Goal: Task Accomplishment & Management: Manage account settings

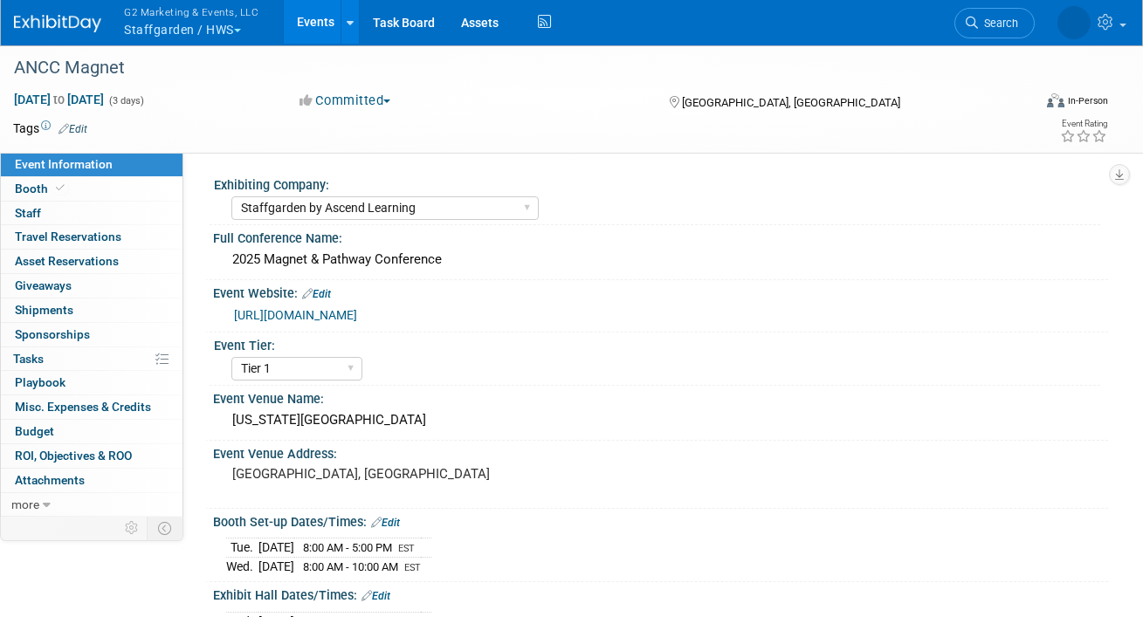
select select "Staffgarden by Ascend Learning"
select select "Tier 1"
select select "No"
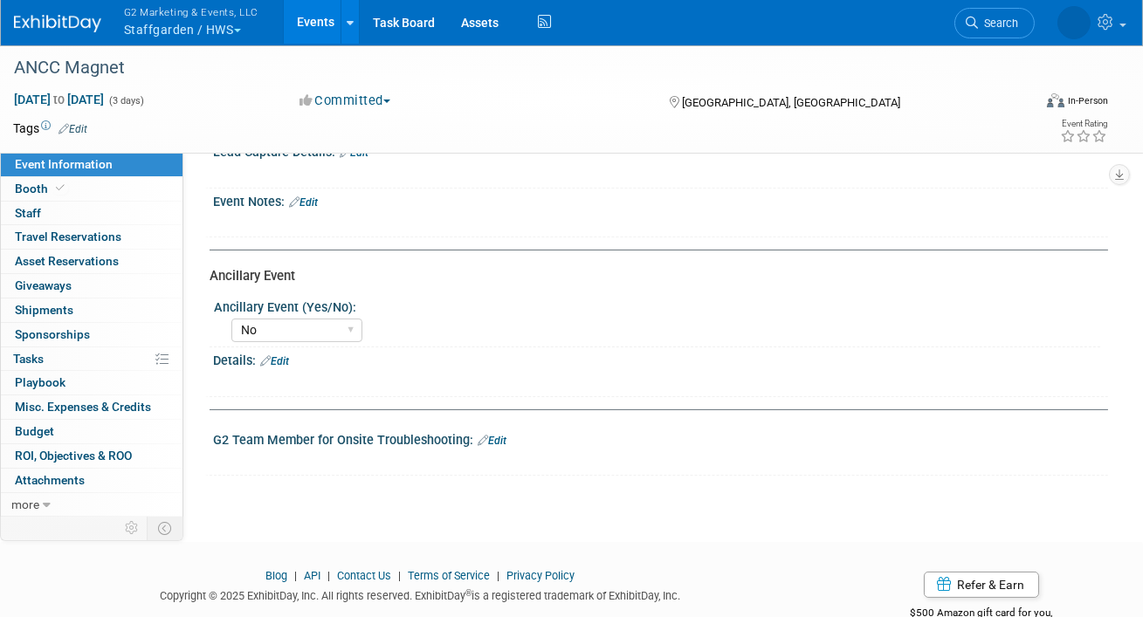
click at [211, 27] on button "G2 Marketing & Events, LLC Staffgarden / HWS" at bounding box center [201, 22] width 158 height 45
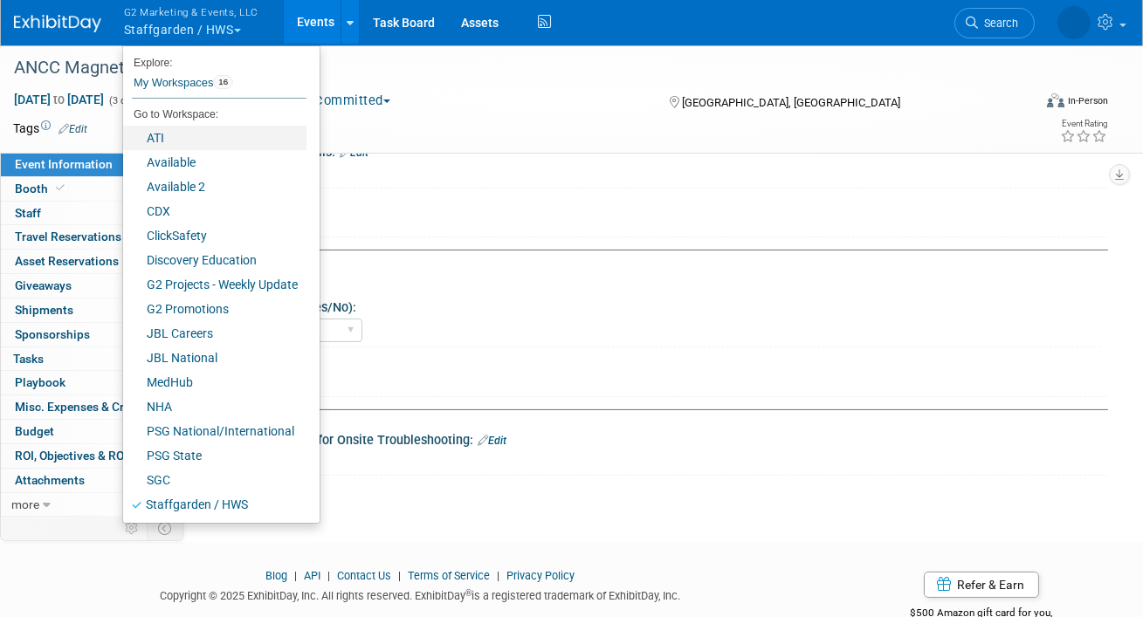
click at [168, 137] on link "ATI" at bounding box center [214, 138] width 183 height 24
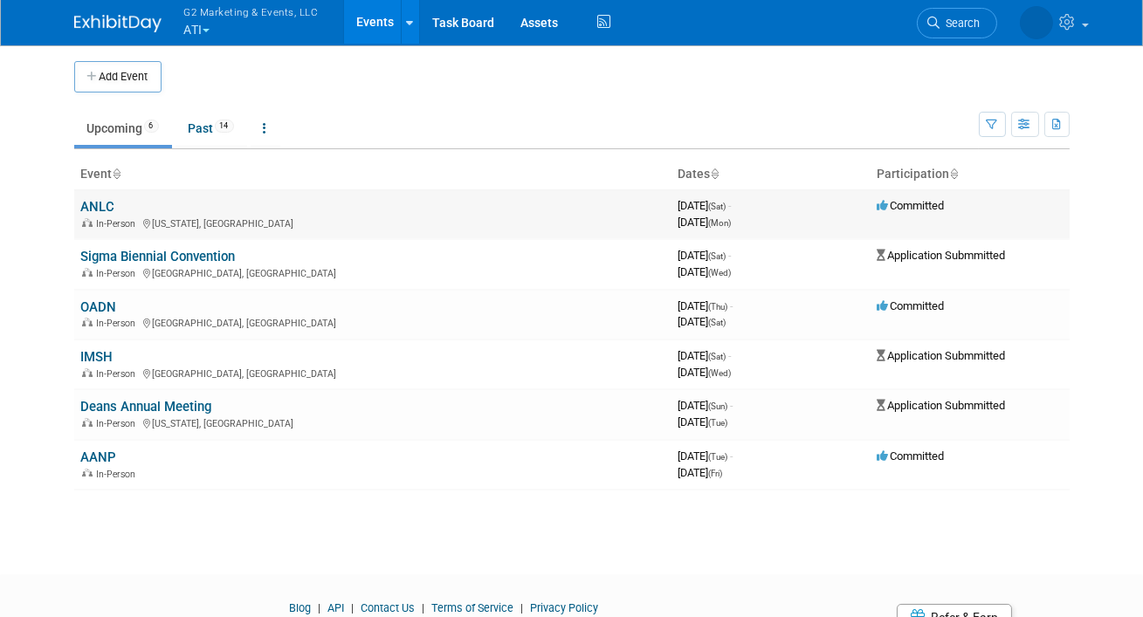
click at [94, 202] on link "ANLC" at bounding box center [98, 207] width 34 height 16
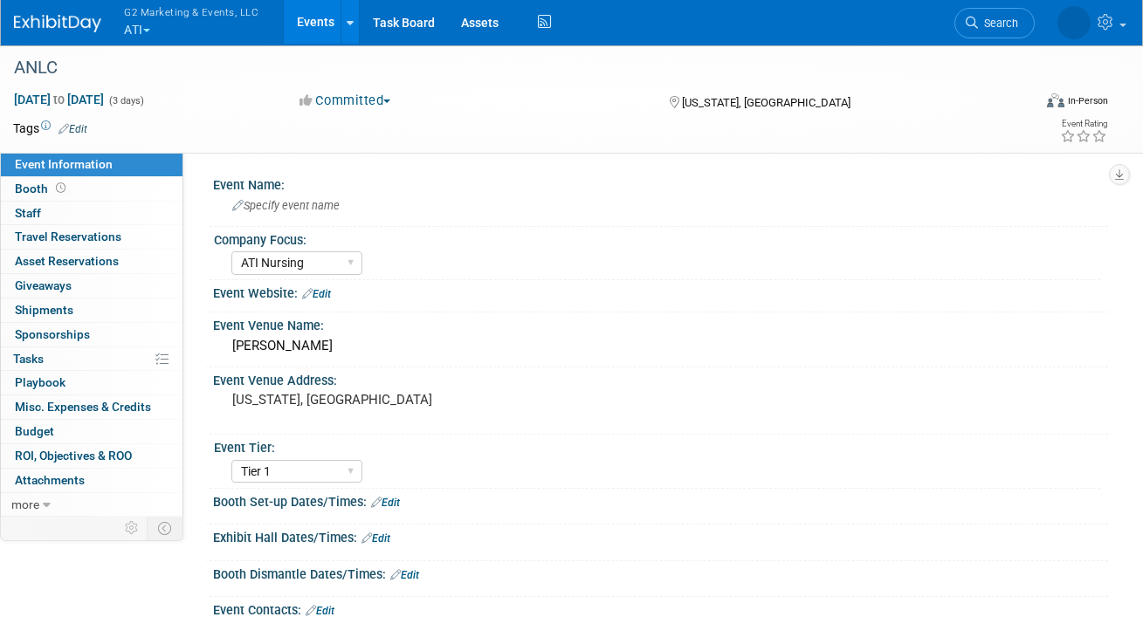
select select "ATI Nursing"
select select "Tier 1"
click at [91, 189] on link "Booth" at bounding box center [92, 189] width 182 height 24
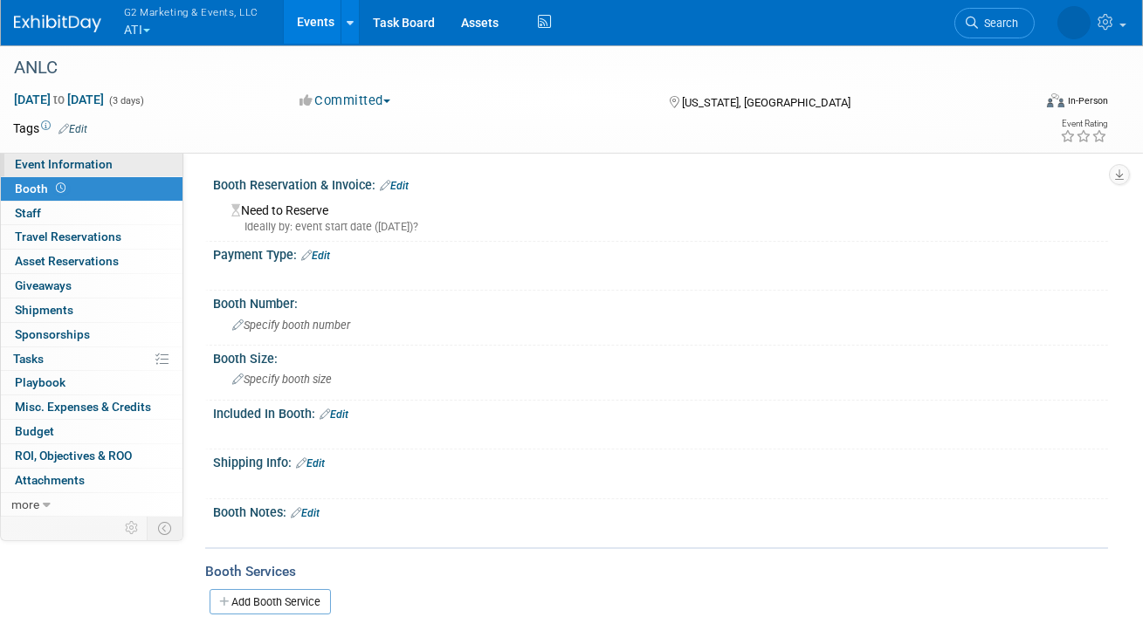
click at [105, 165] on span "Event Information" at bounding box center [64, 164] width 98 height 14
select select "ATI Nursing"
select select "Tier 1"
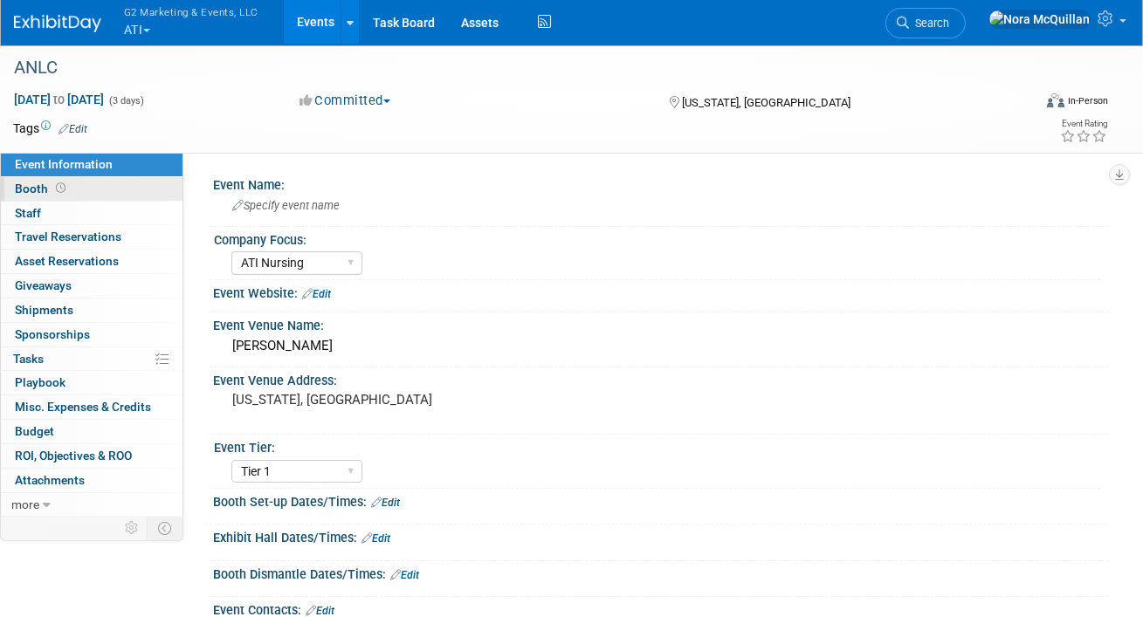
click at [86, 193] on link "Booth" at bounding box center [92, 189] width 182 height 24
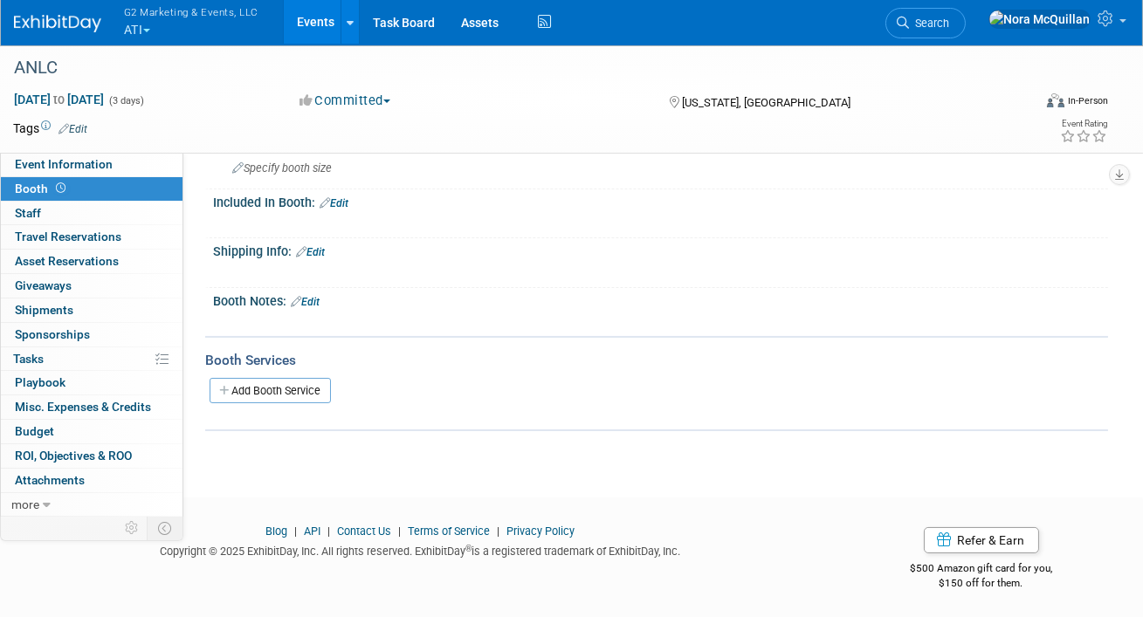
scroll to position [205, 0]
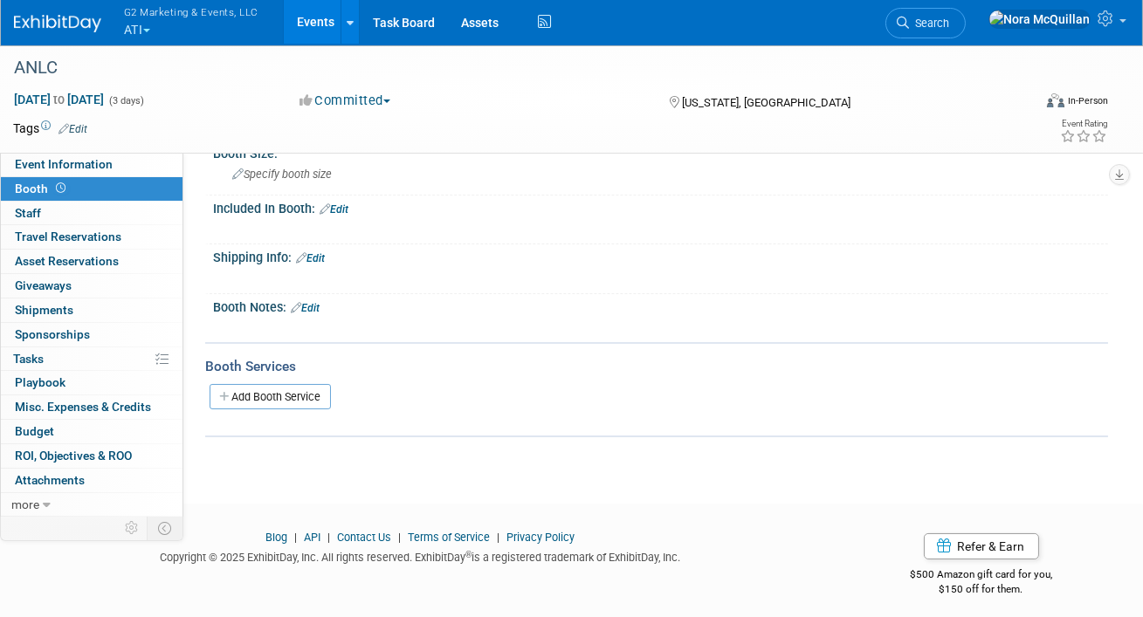
click at [320, 258] on link "Edit" at bounding box center [310, 258] width 29 height 12
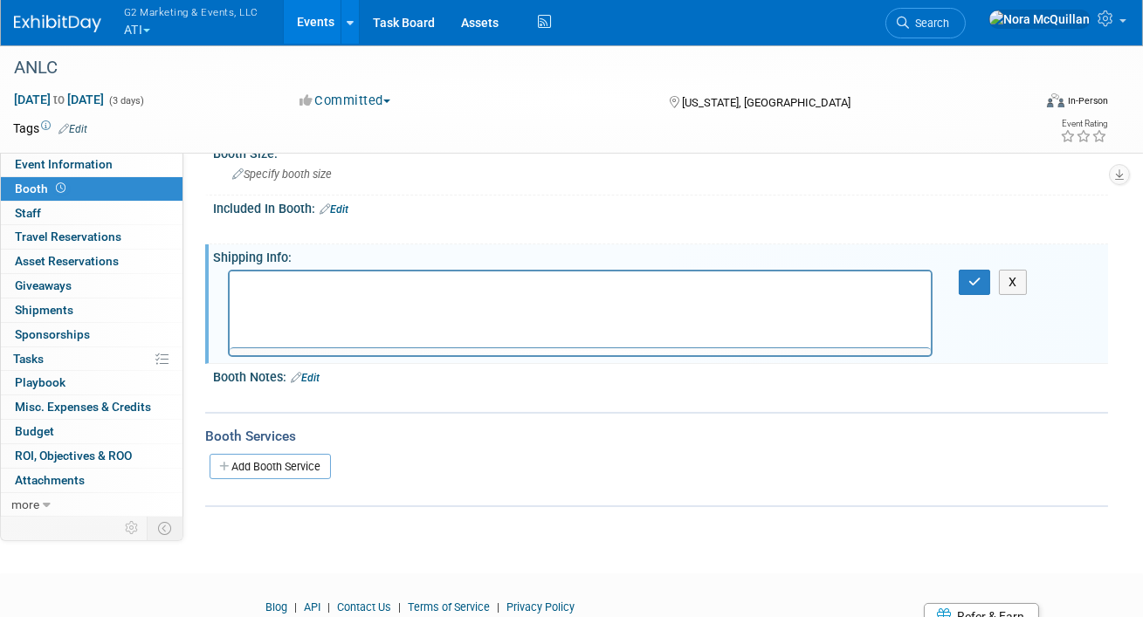
scroll to position [0, 0]
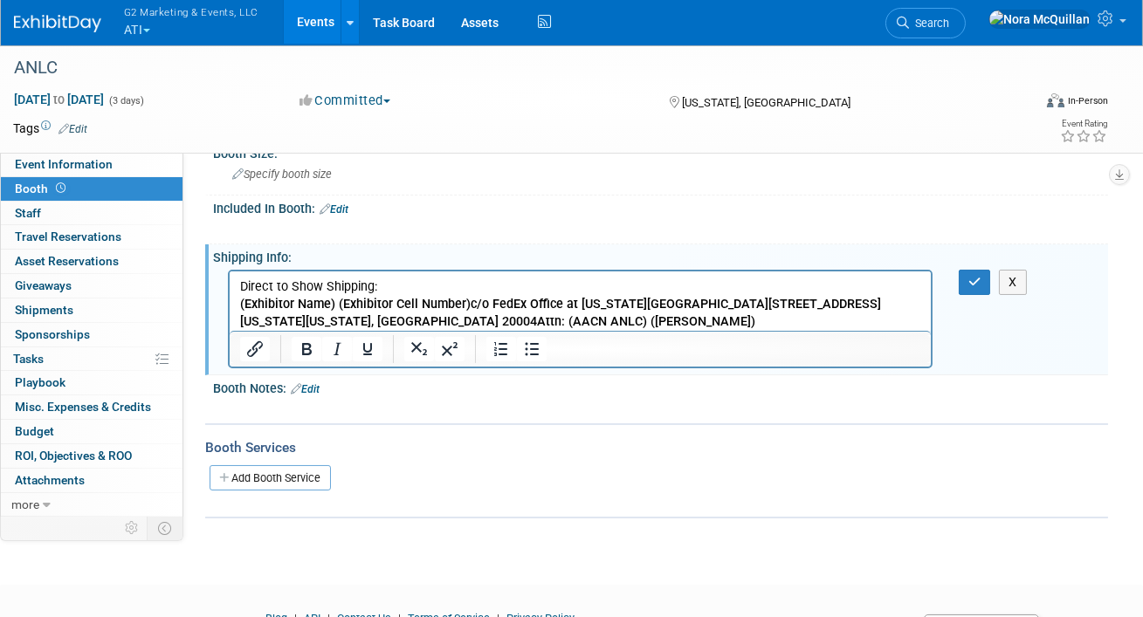
click at [470, 306] on b "c/o FedEx Office at Washington DC JW Marriott" at bounding box center [619, 303] width 298 height 15
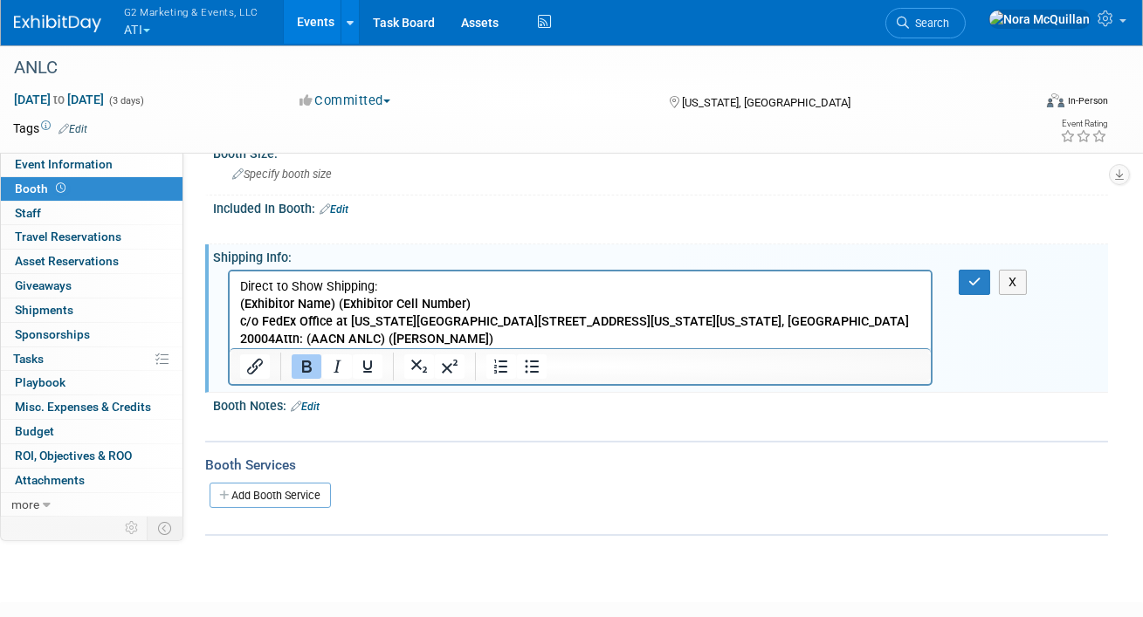
click at [537, 324] on b "1331 Pennsylvania Ave NW" at bounding box center [626, 320] width 178 height 15
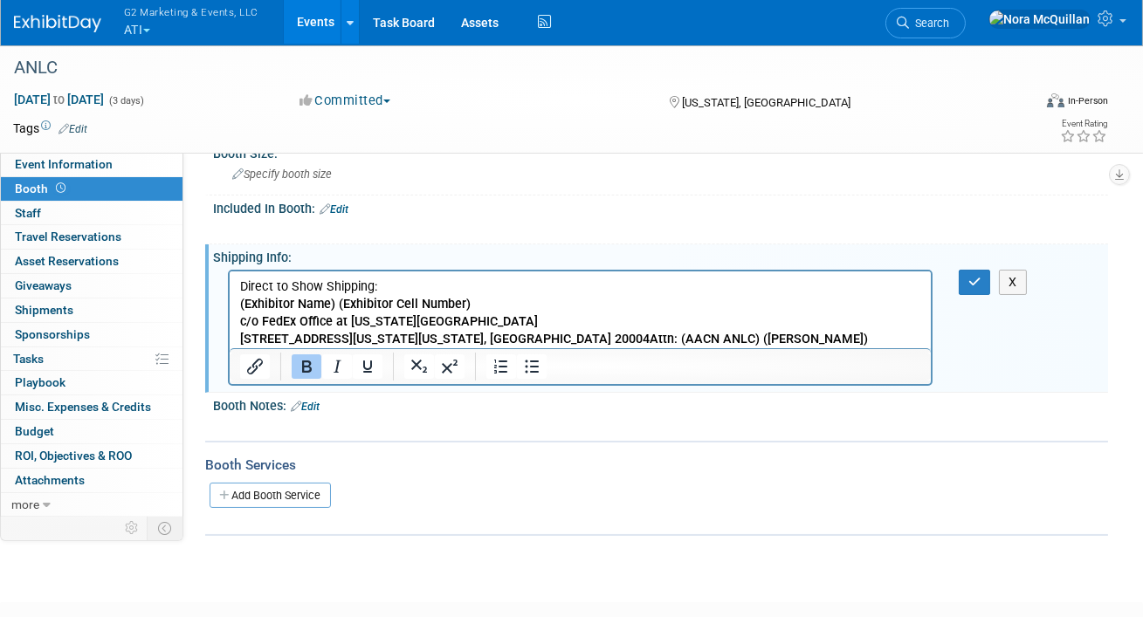
click at [417, 340] on b "Washington, DC 20004" at bounding box center [532, 338] width 231 height 15
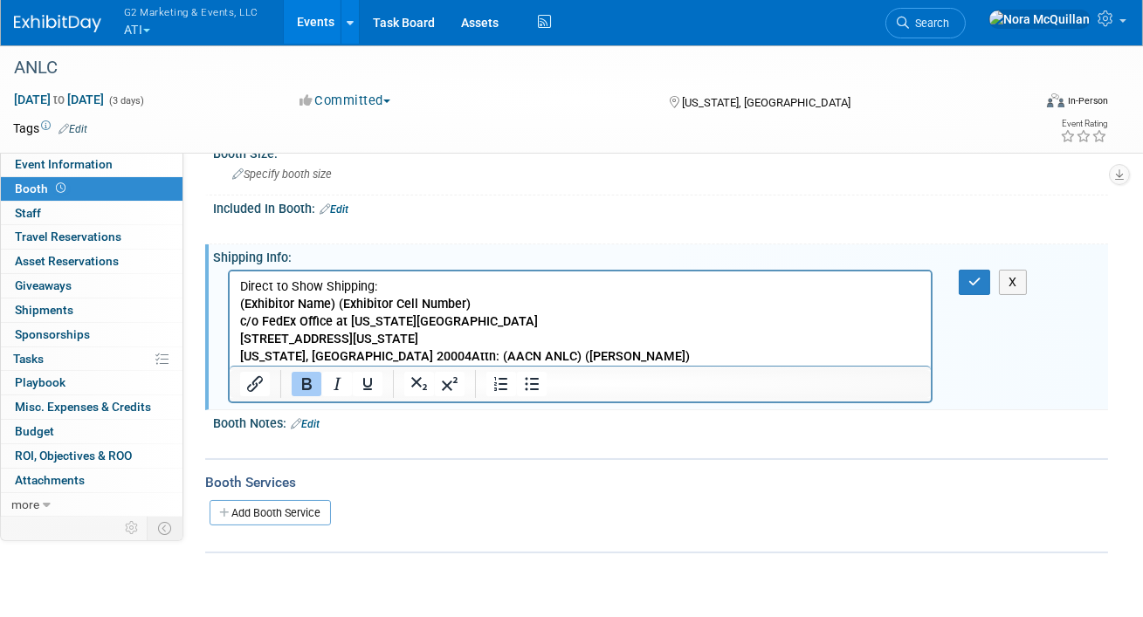
click at [470, 356] on b "Attn: (AACN ANLC) (Nadja Beverage)" at bounding box center [579, 355] width 218 height 15
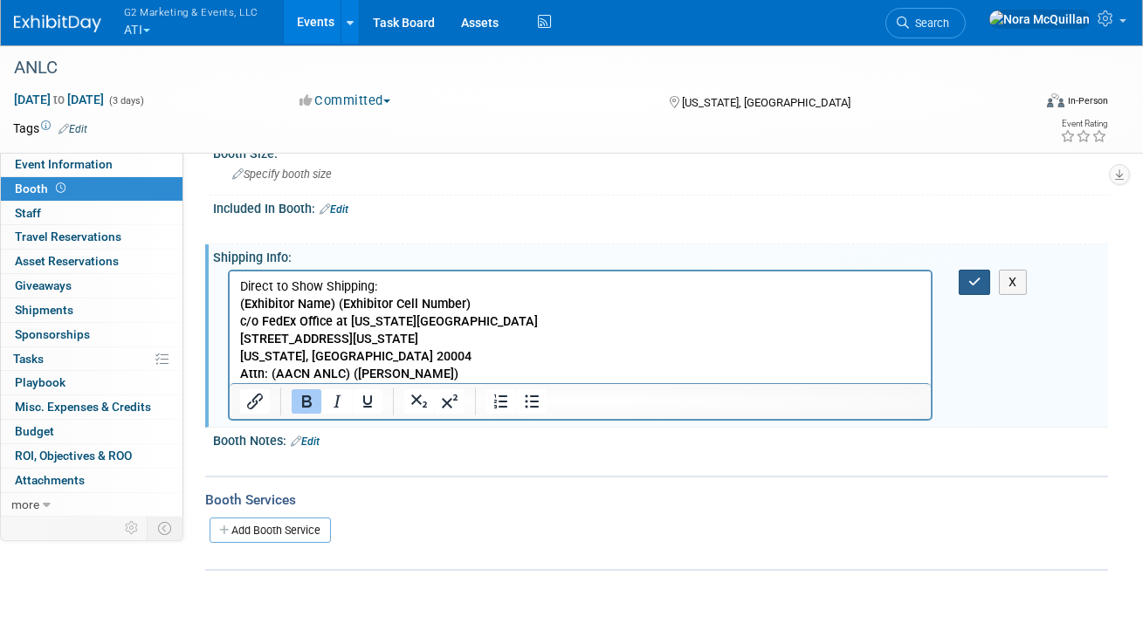
click at [968, 278] on icon "button" at bounding box center [974, 282] width 13 height 12
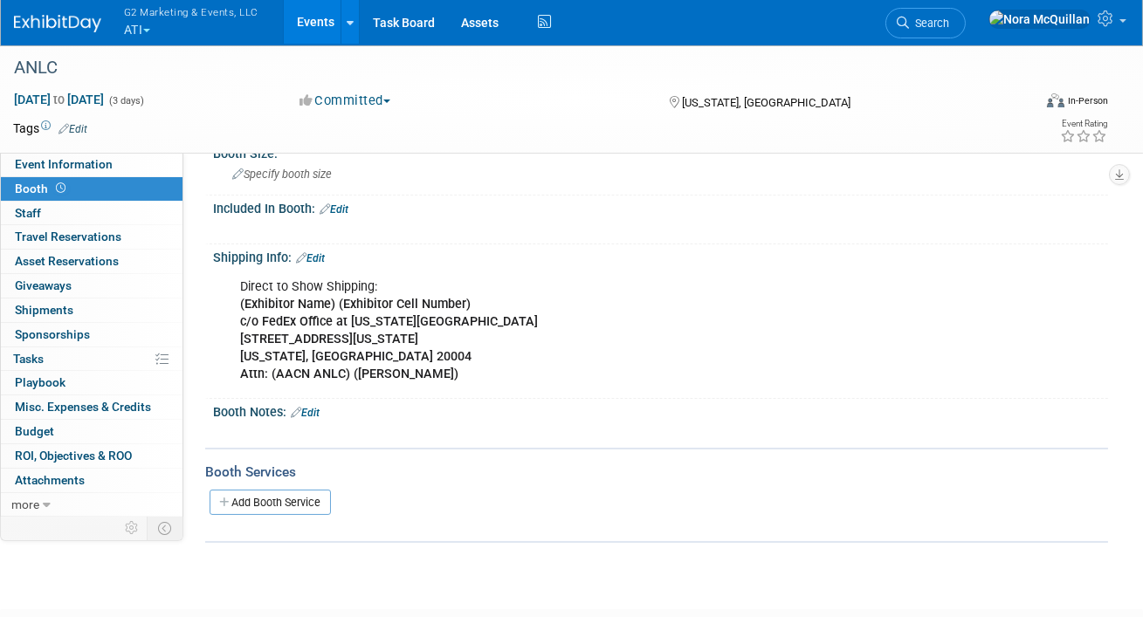
click at [316, 257] on link "Edit" at bounding box center [310, 258] width 29 height 12
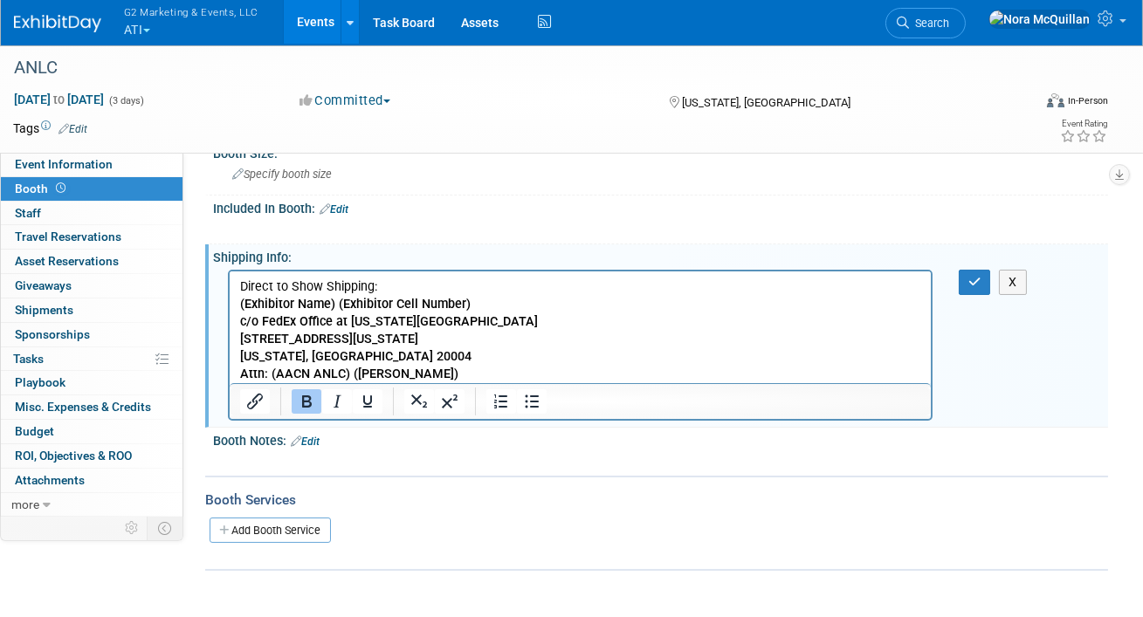
click at [463, 374] on p "Direct to Show Shipping: (Exhibitor Name) (Exhibitor Cell Number) c/o FedEx Off…" at bounding box center [579, 330] width 681 height 105
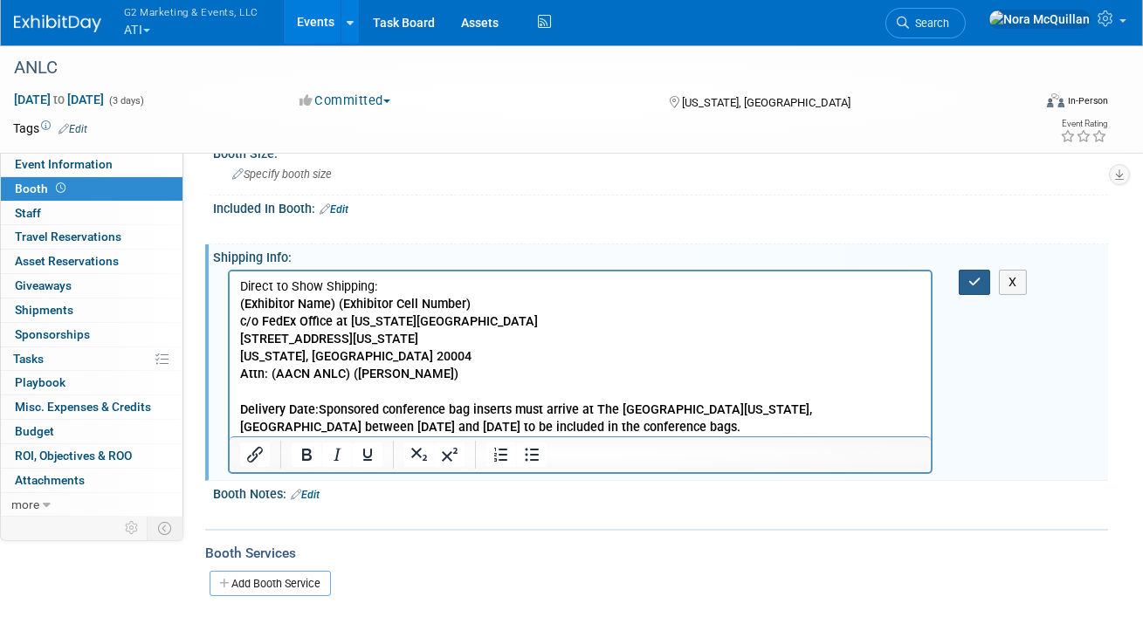
click at [971, 281] on icon "button" at bounding box center [974, 282] width 13 height 12
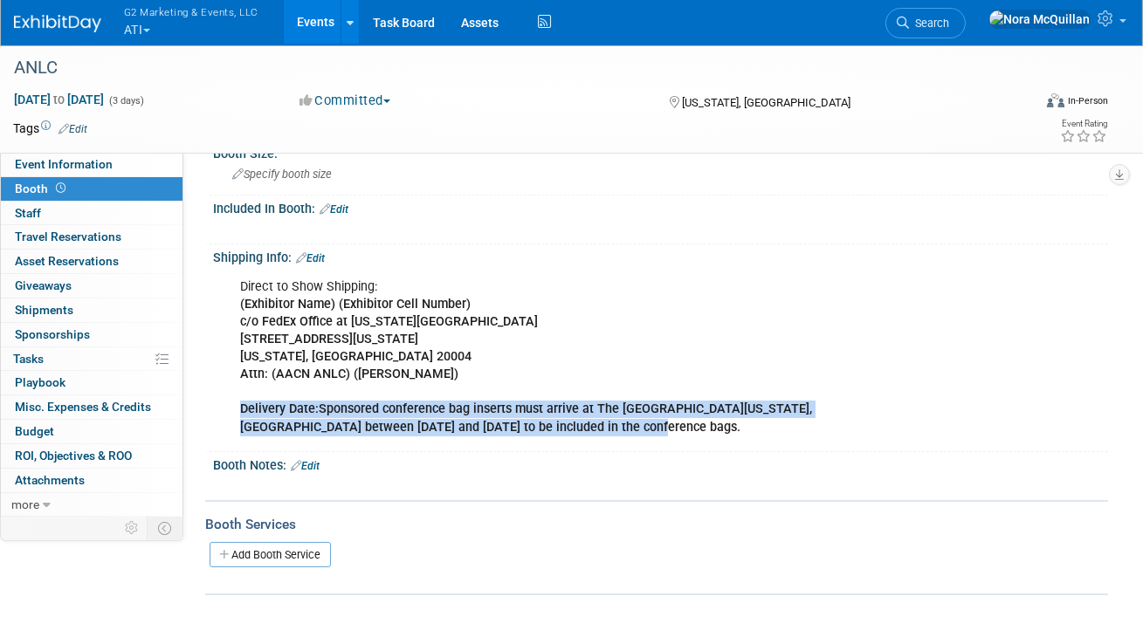
drag, startPoint x: 530, startPoint y: 429, endPoint x: 236, endPoint y: 401, distance: 295.5
click at [236, 401] on div "Direct to Show Shipping: (Exhibitor Name) (Exhibitor Cell Number) c/o FedEx Off…" at bounding box center [580, 357] width 704 height 175
copy b "Delivery Date:Sponsored conference bag inserts must arrive at The JW Marriott W…"
click at [153, 25] on button "G2 Marketing & Events, LLC ATI" at bounding box center [201, 22] width 158 height 45
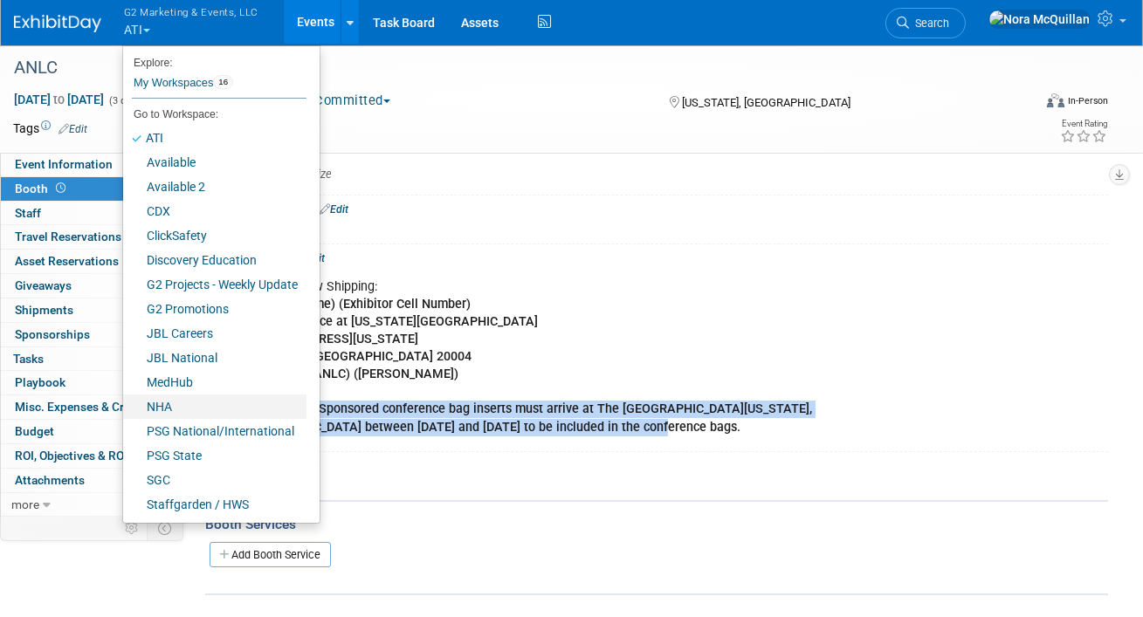
click at [181, 410] on link "NHA" at bounding box center [214, 407] width 183 height 24
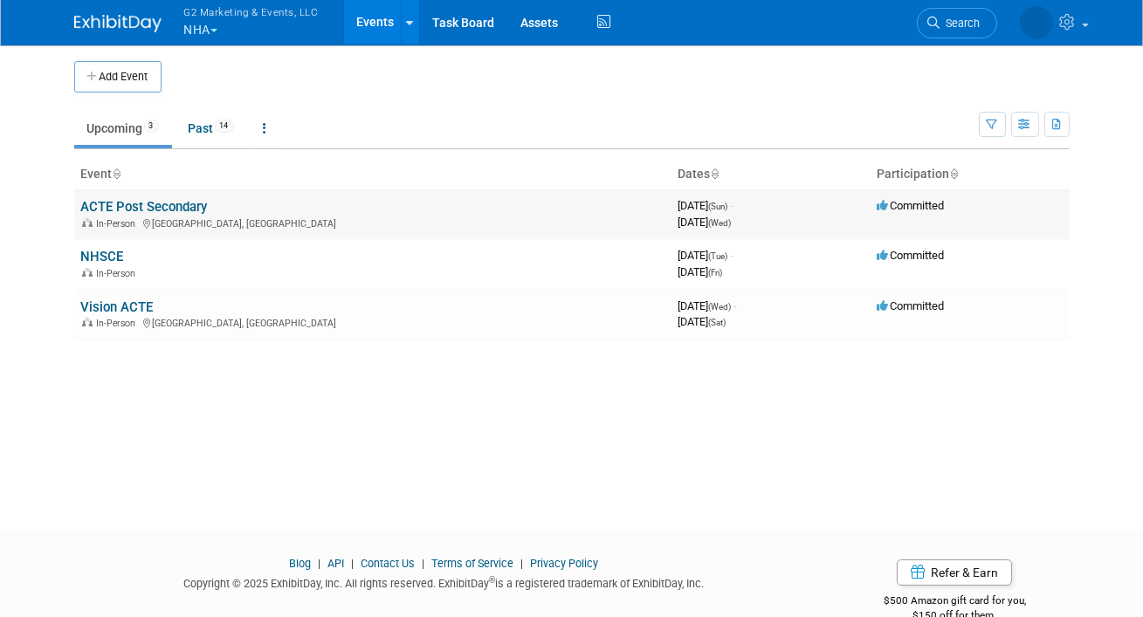
click at [159, 204] on link "ACTE Post Secondary" at bounding box center [144, 207] width 127 height 16
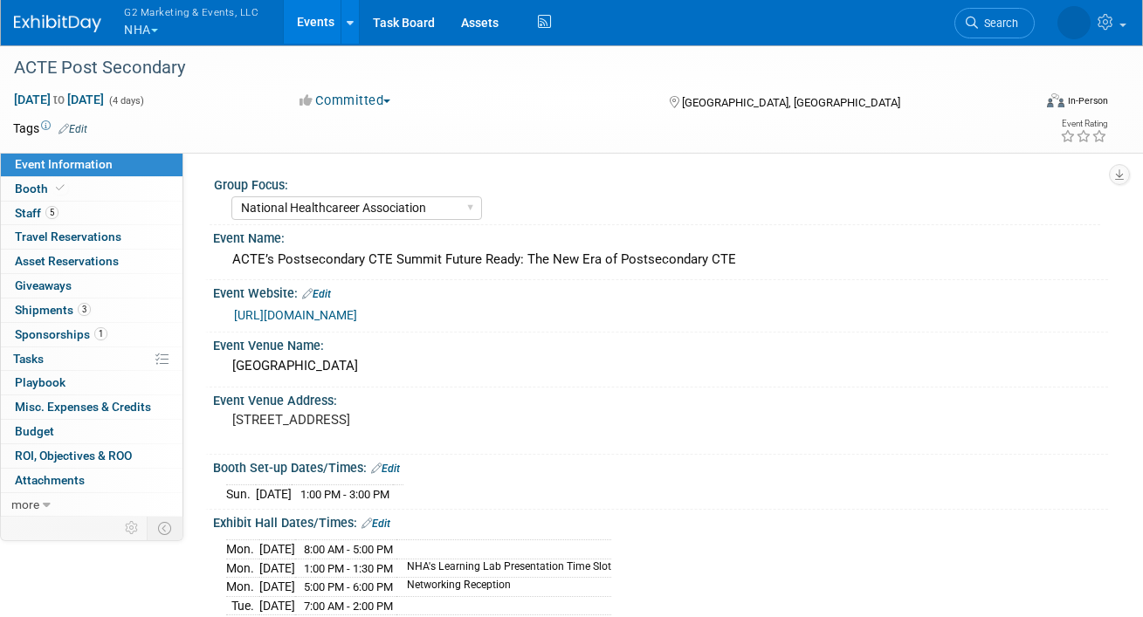
select select "National Healthcareer Association"
select select "In-house Created Form w/ Link"
click at [148, 182] on link "Booth" at bounding box center [92, 189] width 182 height 24
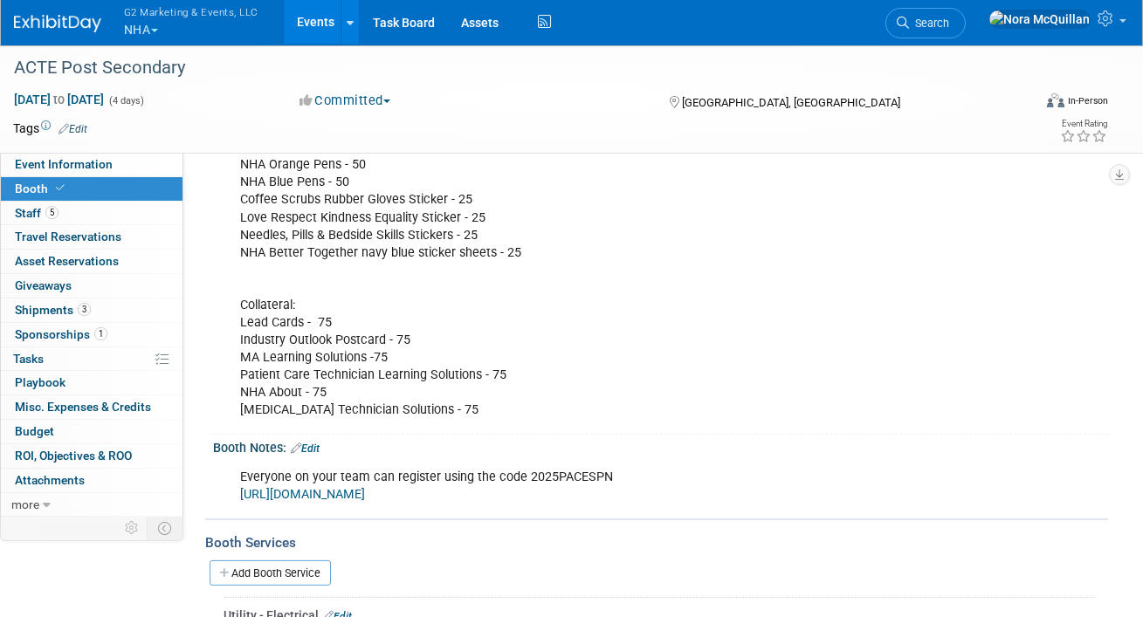
scroll to position [709, 0]
